Goal: Task Accomplishment & Management: Manage account settings

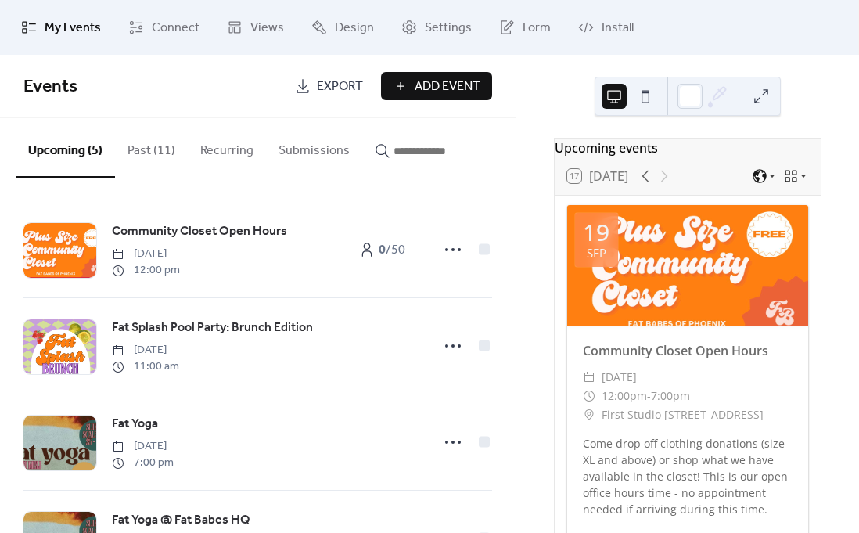
scroll to position [2096, 0]
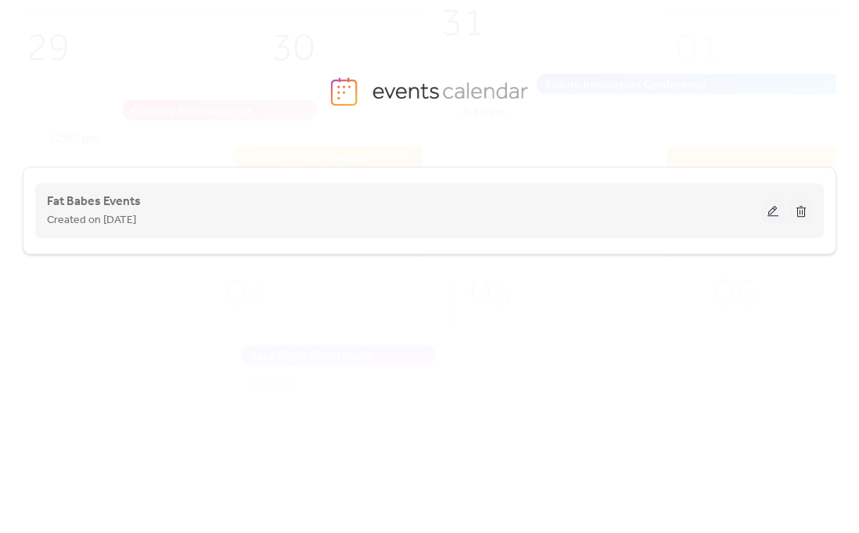
click at [408, 215] on div "Created on [DATE]" at bounding box center [404, 219] width 715 height 19
click at [773, 210] on button at bounding box center [773, 210] width 22 height 23
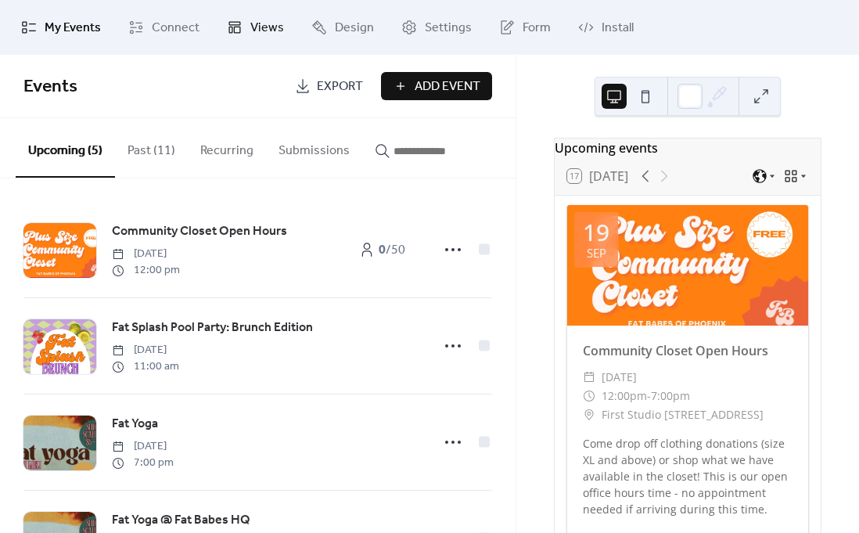
click at [246, 30] on link "Views" at bounding box center [255, 27] width 81 height 42
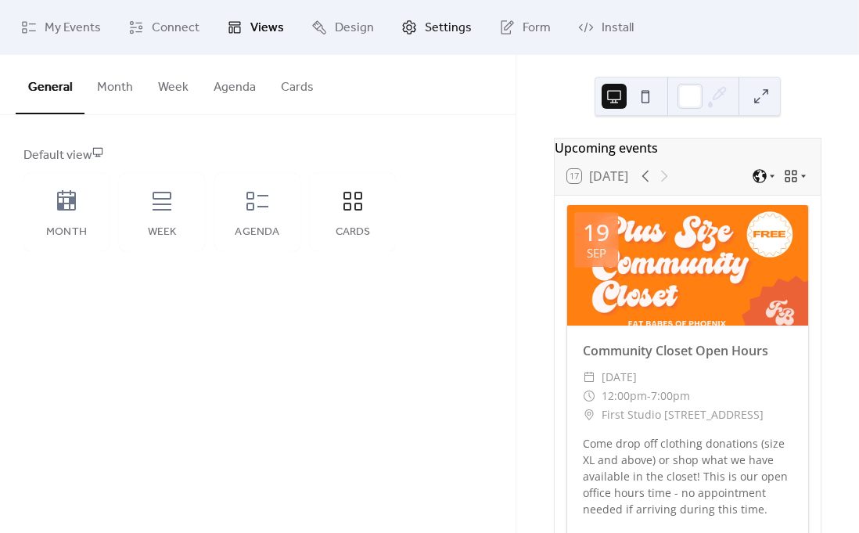
click at [419, 29] on link "Settings" at bounding box center [437, 27] width 94 height 42
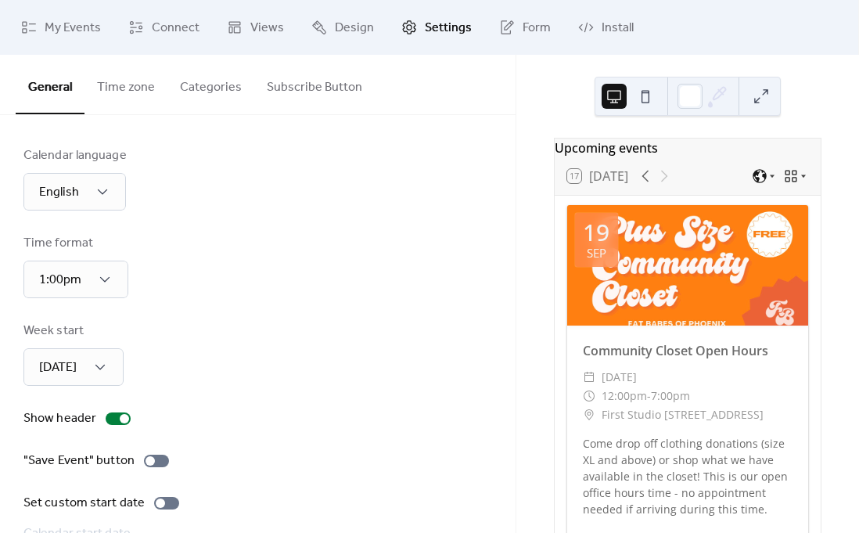
click at [315, 79] on button "Subscribe Button" at bounding box center [314, 84] width 121 height 58
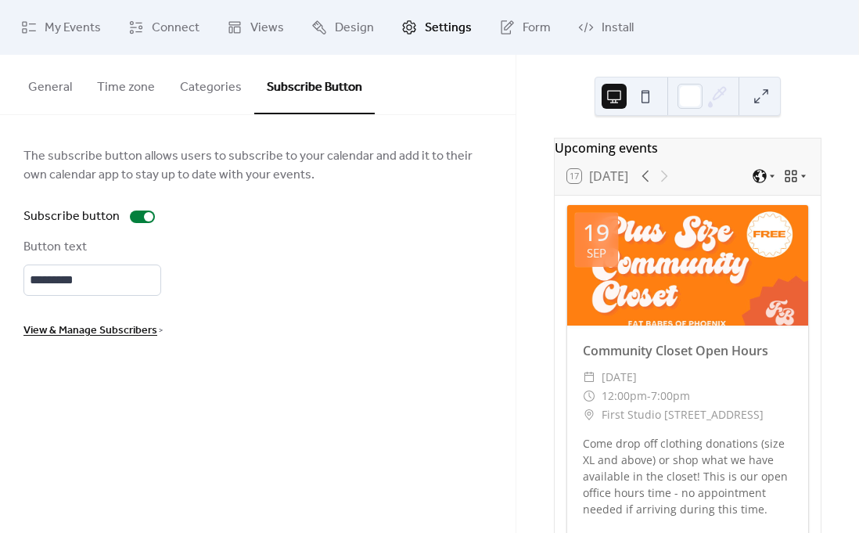
click at [148, 330] on span "View & Manage Subscribers" at bounding box center [90, 331] width 134 height 19
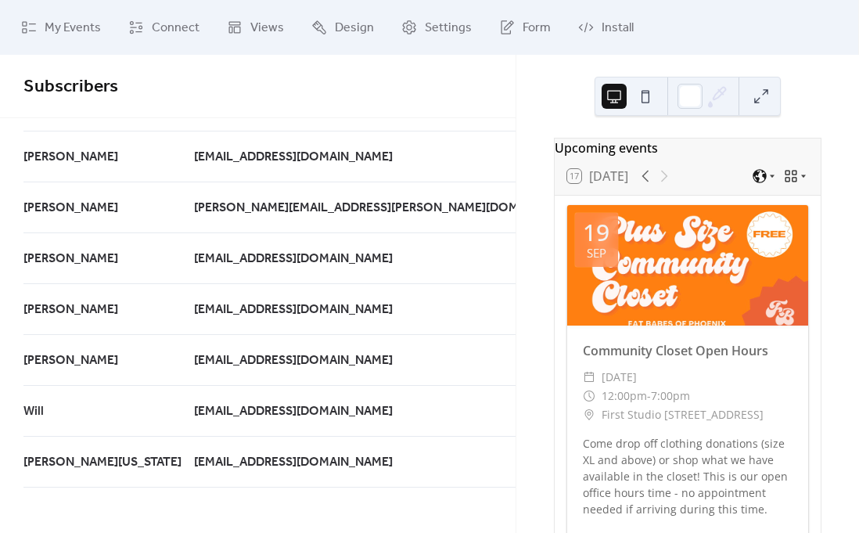
scroll to position [1409, 0]
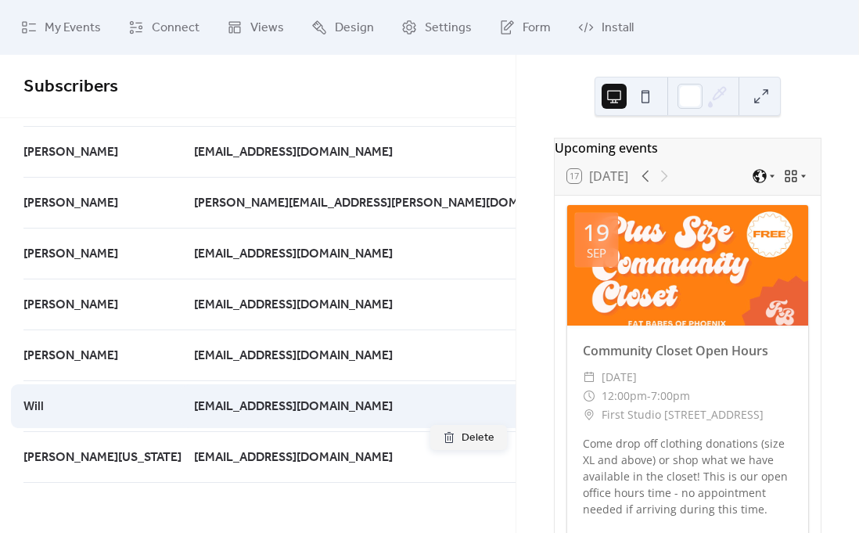
click at [705, 406] on circle at bounding box center [706, 406] width 3 height 3
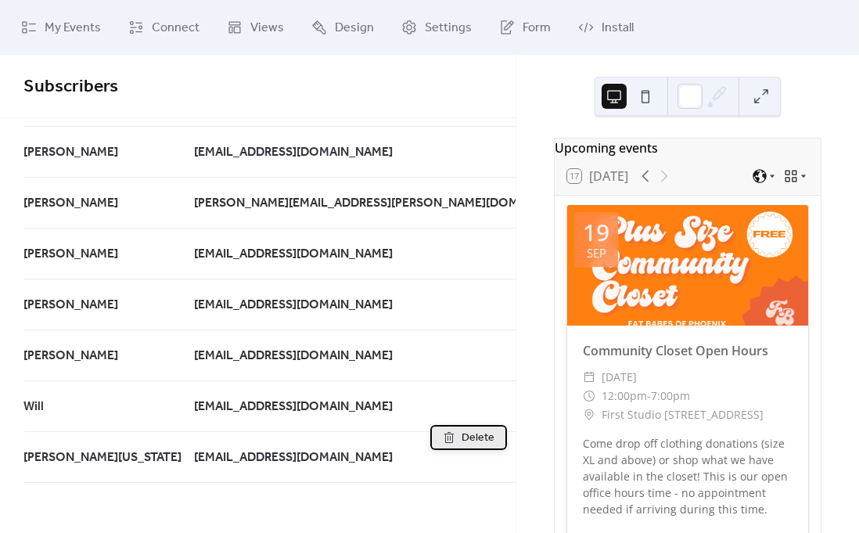
click at [481, 437] on span "Delete" at bounding box center [478, 438] width 33 height 19
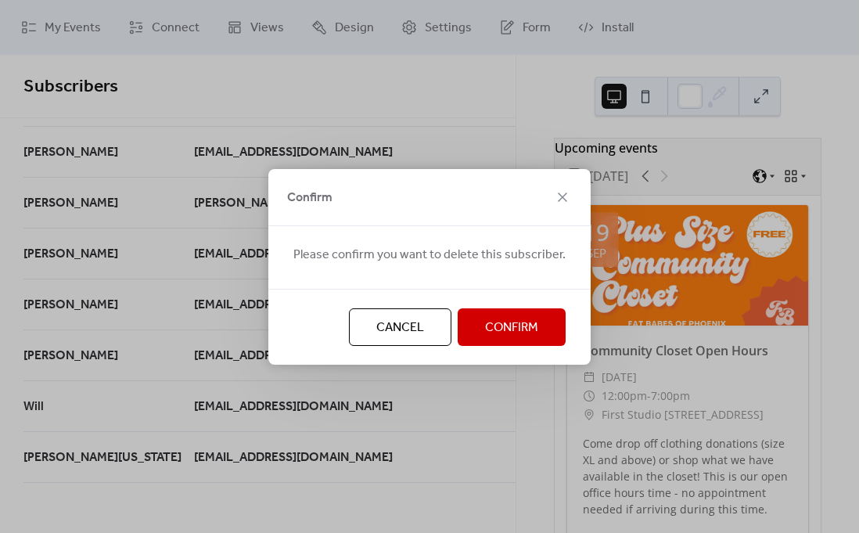
click at [505, 332] on span "Confirm" at bounding box center [511, 327] width 53 height 19
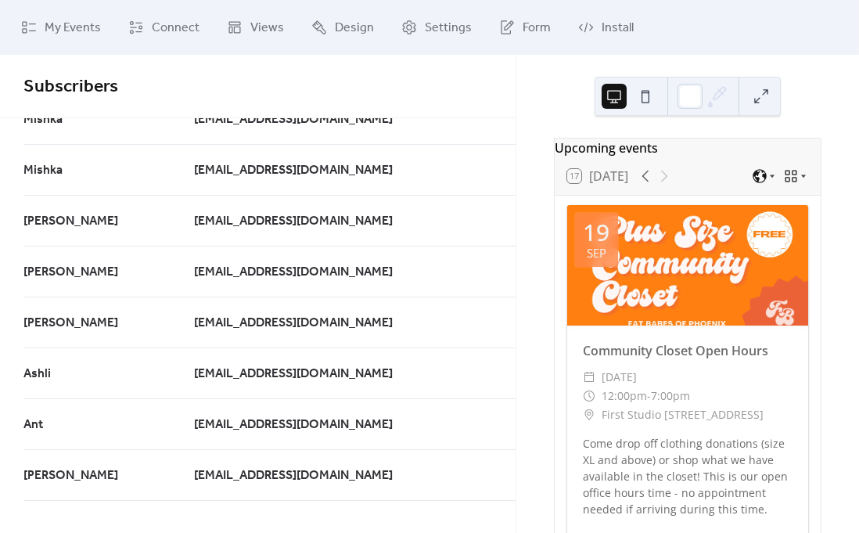
scroll to position [0, 0]
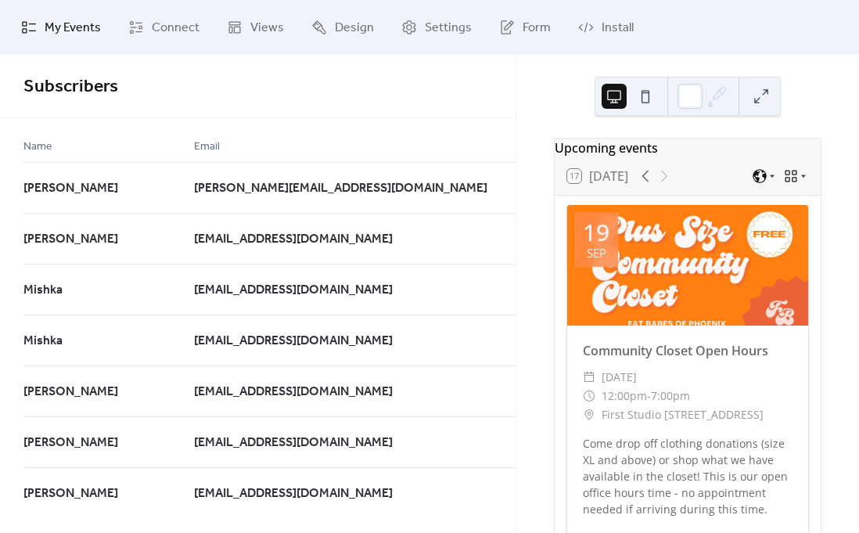
click at [57, 19] on span "My Events" at bounding box center [73, 28] width 56 height 19
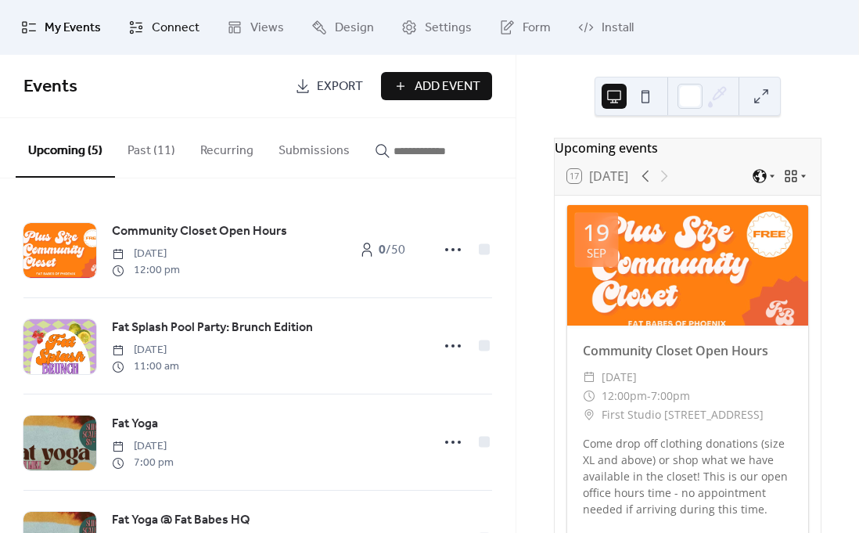
click at [137, 39] on link "Connect" at bounding box center [164, 27] width 95 height 42
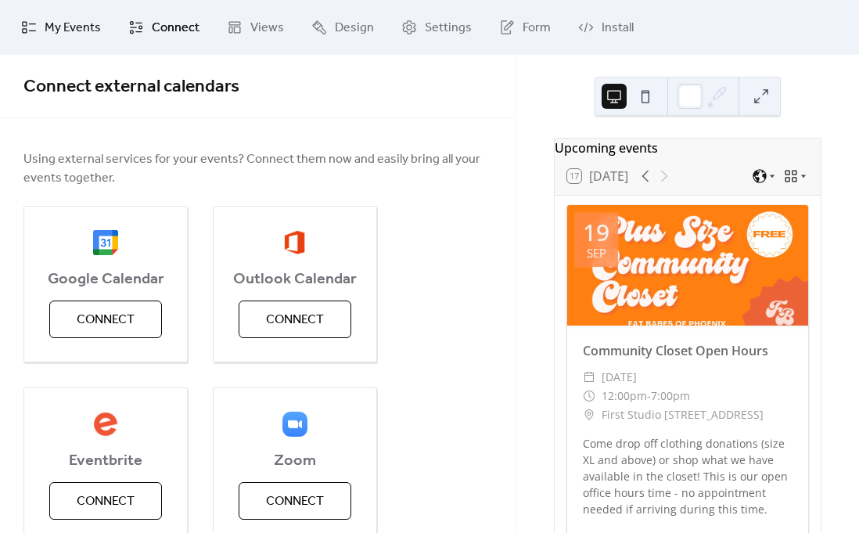
click at [58, 25] on span "My Events" at bounding box center [73, 28] width 56 height 19
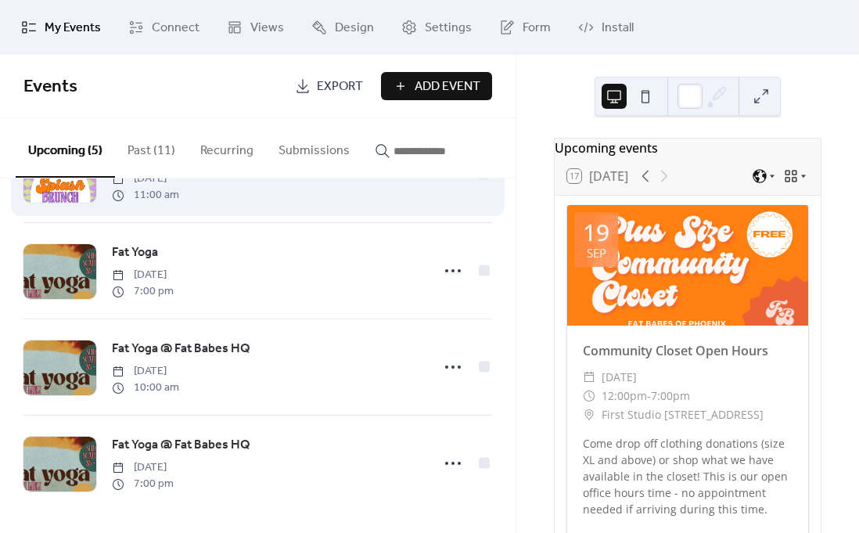
scroll to position [174, 0]
